Goal: Navigation & Orientation: Go to known website

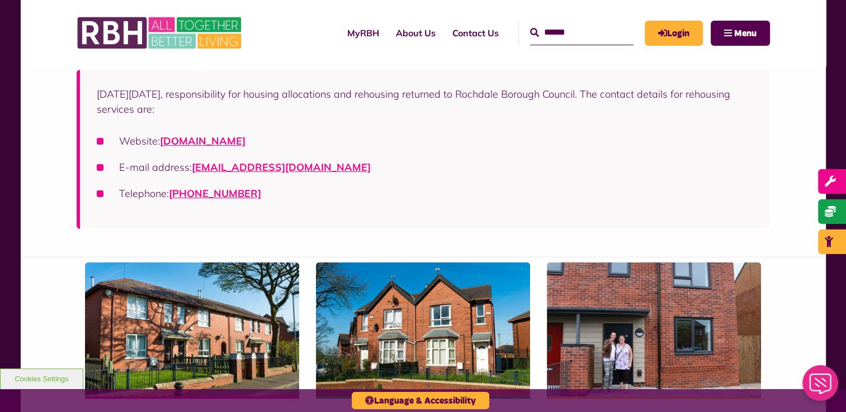
scroll to position [112, 0]
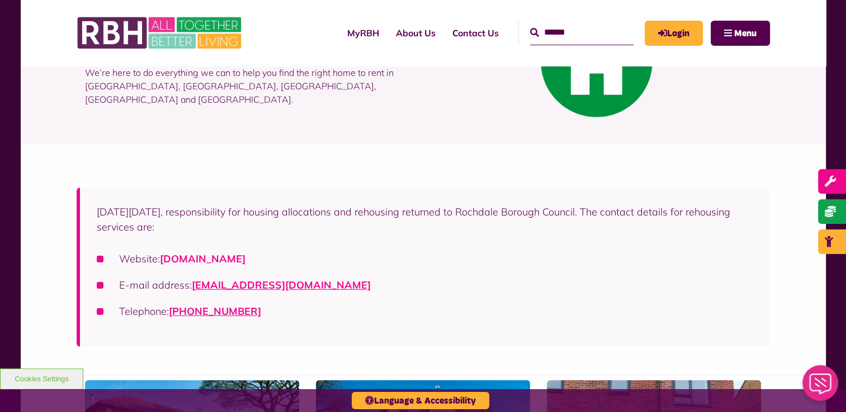
drag, startPoint x: 245, startPoint y: 258, endPoint x: 282, endPoint y: 263, distance: 37.2
click at [245, 258] on link "[DOMAIN_NAME]" at bounding box center [203, 259] width 86 height 13
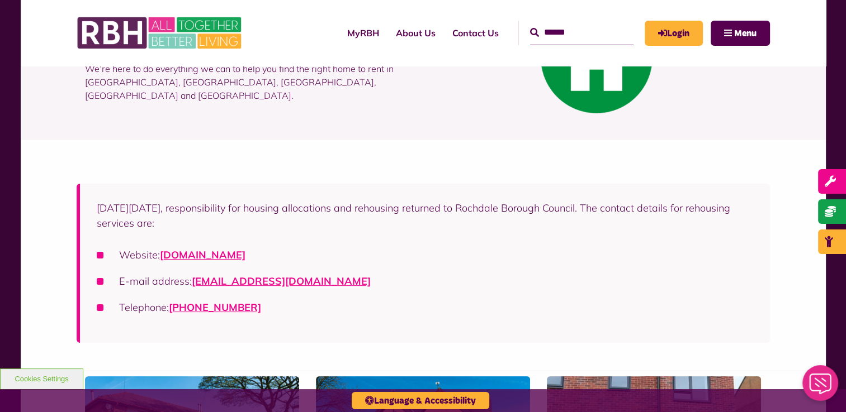
scroll to position [224, 0]
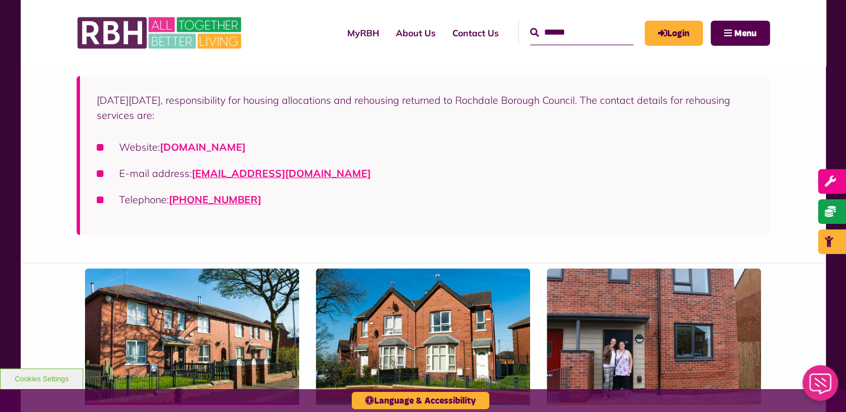
click at [237, 143] on link "[DOMAIN_NAME]" at bounding box center [203, 147] width 86 height 13
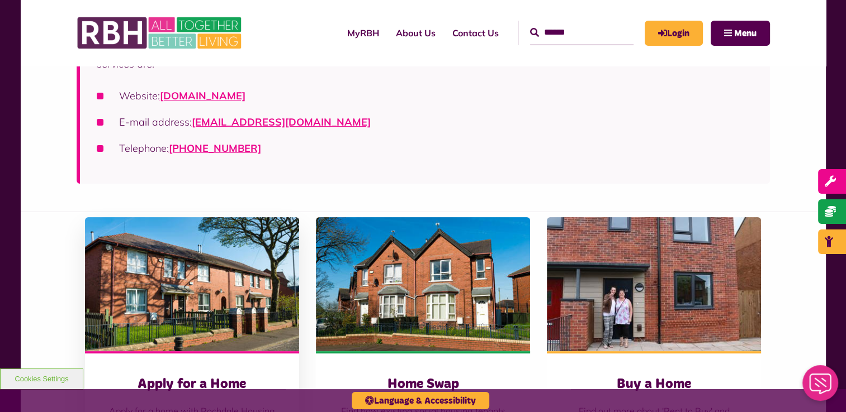
scroll to position [279, 0]
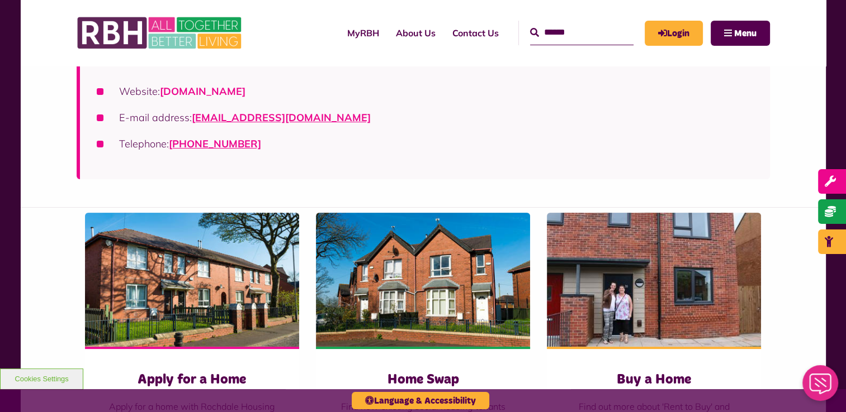
click at [245, 92] on link "[DOMAIN_NAME]" at bounding box center [203, 91] width 86 height 13
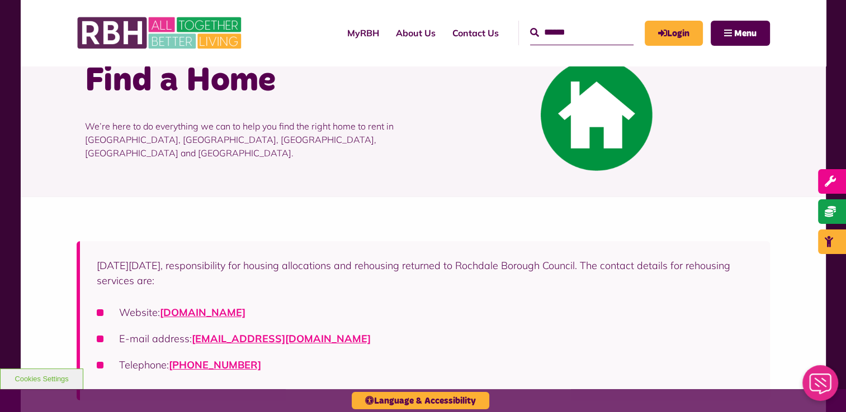
scroll to position [112, 0]
